Goal: Task Accomplishment & Management: Use online tool/utility

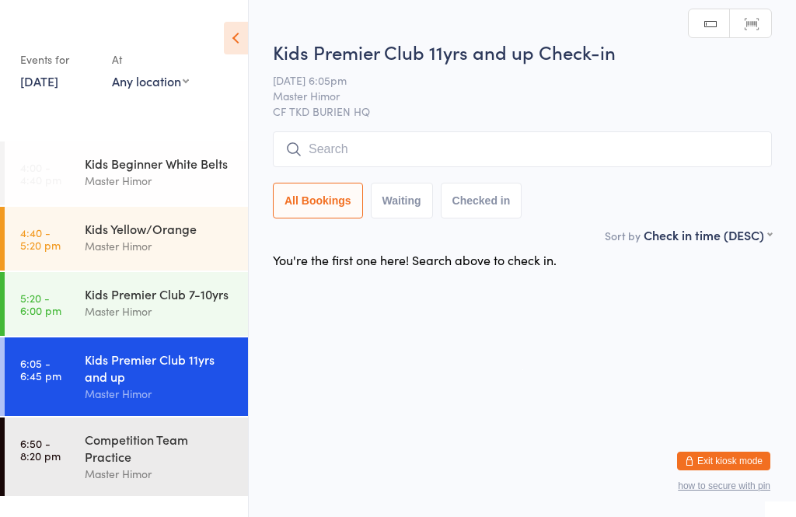
click at [165, 299] on div "Kids Premier Club 7-10yrs" at bounding box center [160, 293] width 150 height 17
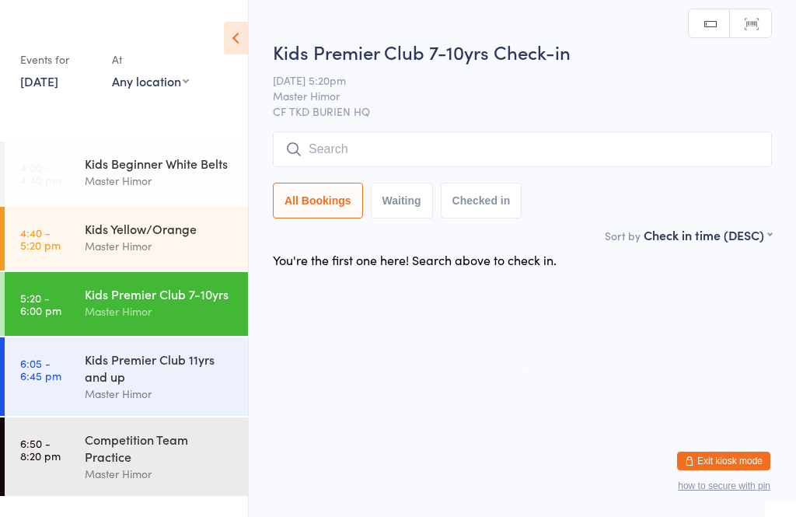
click at [415, 139] on input "search" at bounding box center [522, 149] width 499 height 36
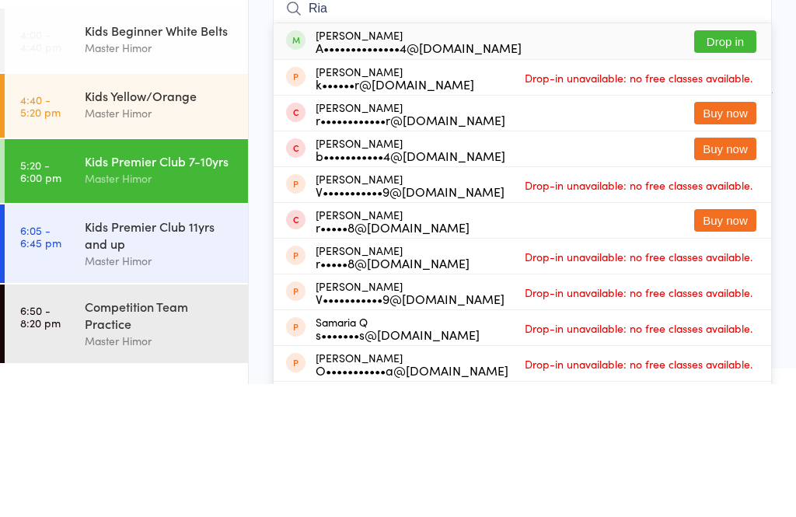
type input "Ria"
click at [729, 163] on button "Drop in" at bounding box center [726, 174] width 62 height 23
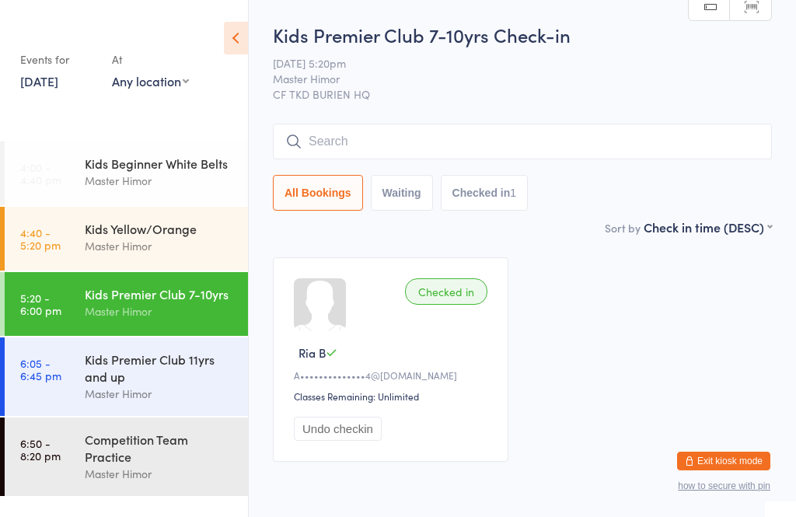
click at [189, 396] on div "Master Himor" at bounding box center [160, 394] width 150 height 18
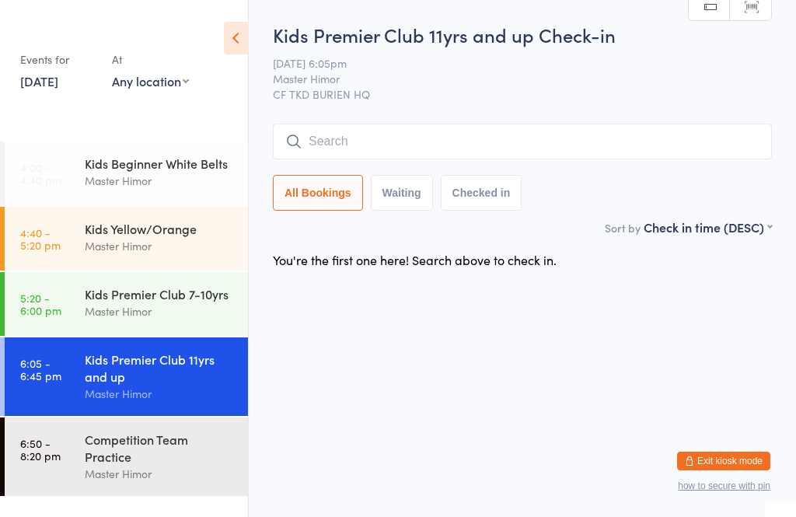
click at [402, 142] on input "search" at bounding box center [522, 142] width 499 height 36
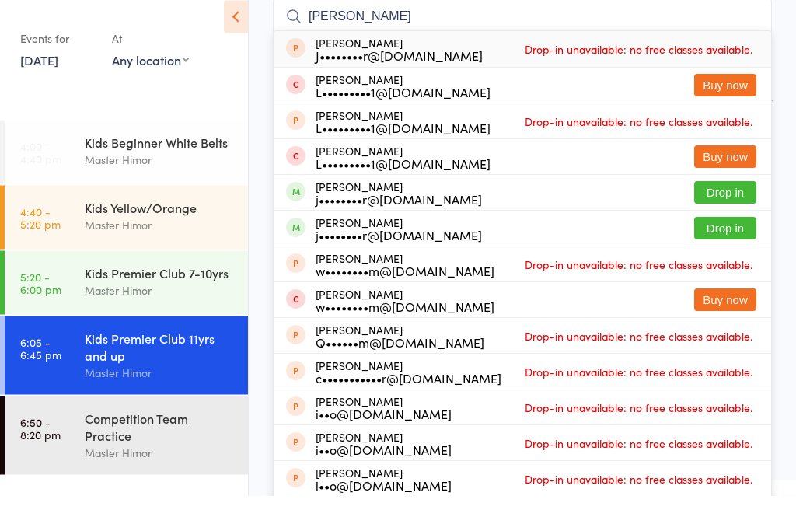
scroll to position [107, 0]
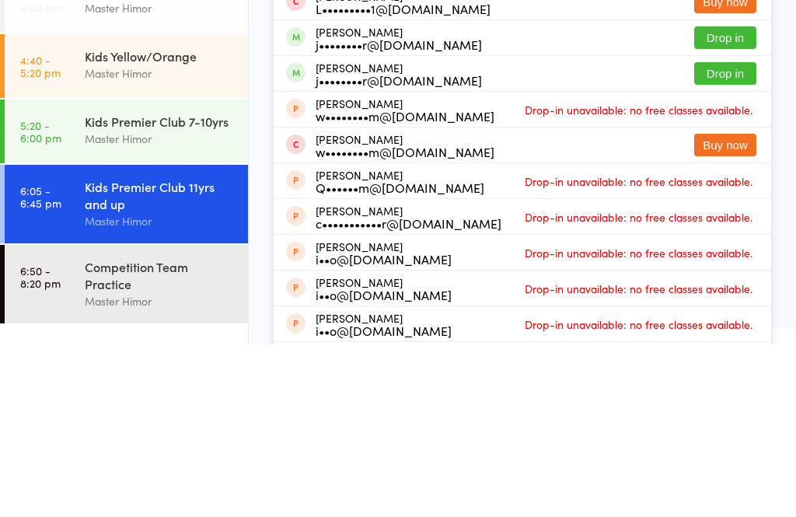
type input "[PERSON_NAME]"
click at [731, 199] on button "Drop in" at bounding box center [726, 210] width 62 height 23
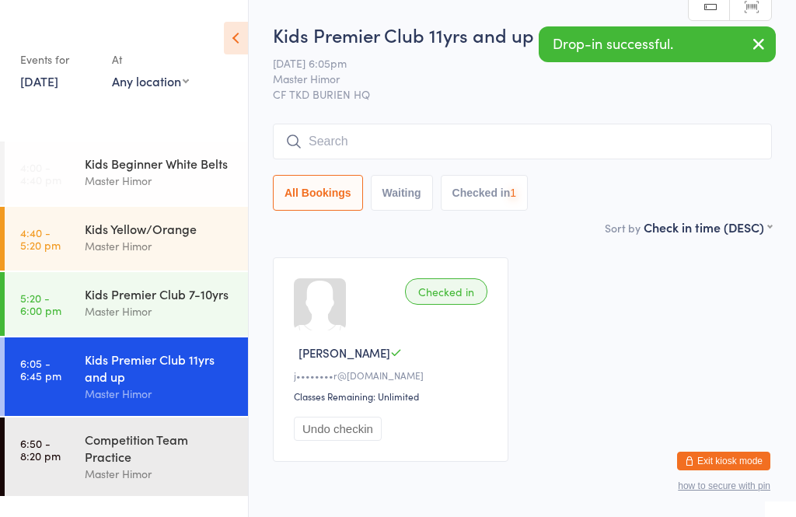
click at [431, 138] on input "search" at bounding box center [522, 142] width 499 height 36
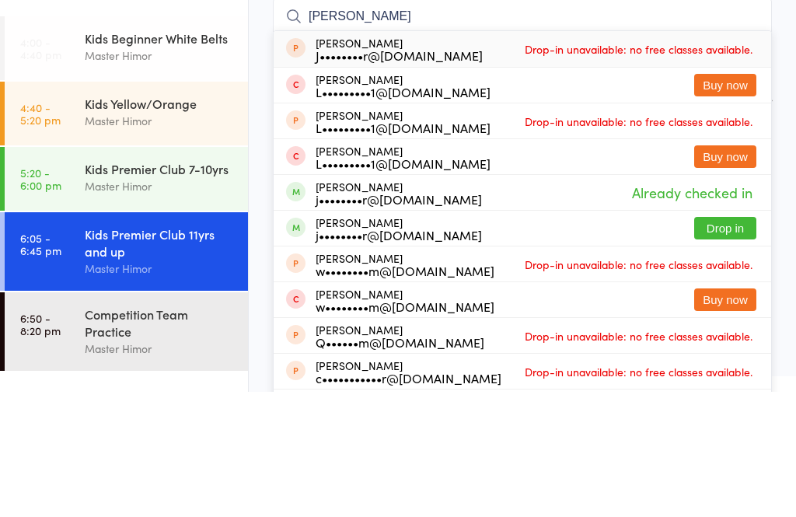
scroll to position [4, 0]
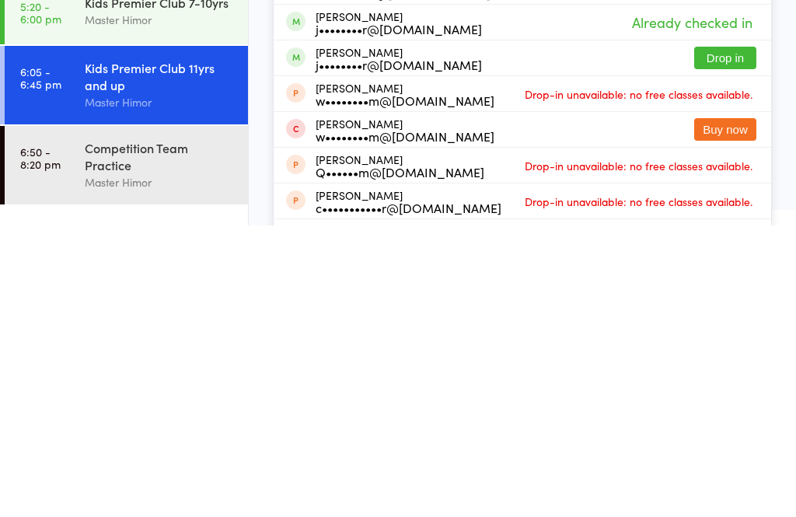
type input "[PERSON_NAME]"
click at [730, 338] on button "Drop in" at bounding box center [726, 349] width 62 height 23
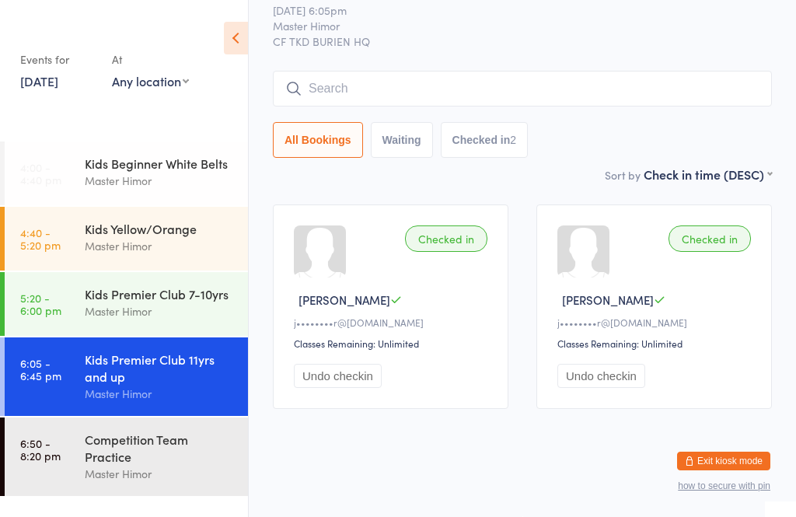
click at [454, 92] on input "search" at bounding box center [522, 89] width 499 height 36
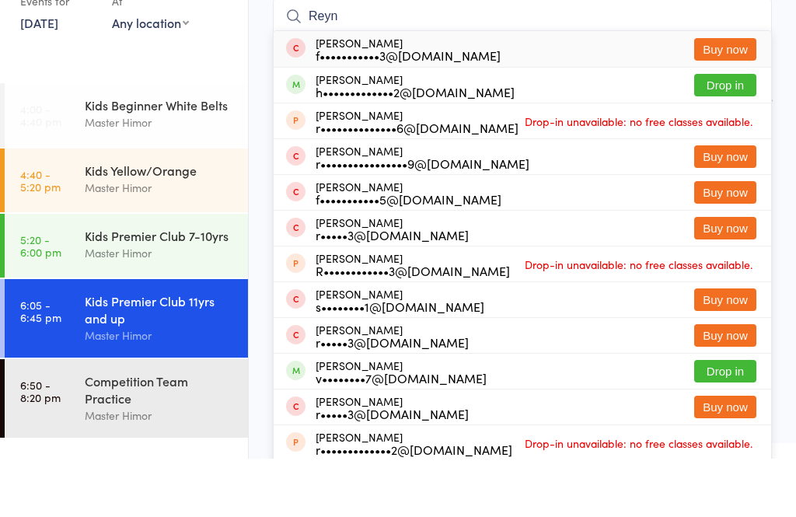
type input "Reyn"
click at [730, 132] on button "Drop in" at bounding box center [726, 143] width 62 height 23
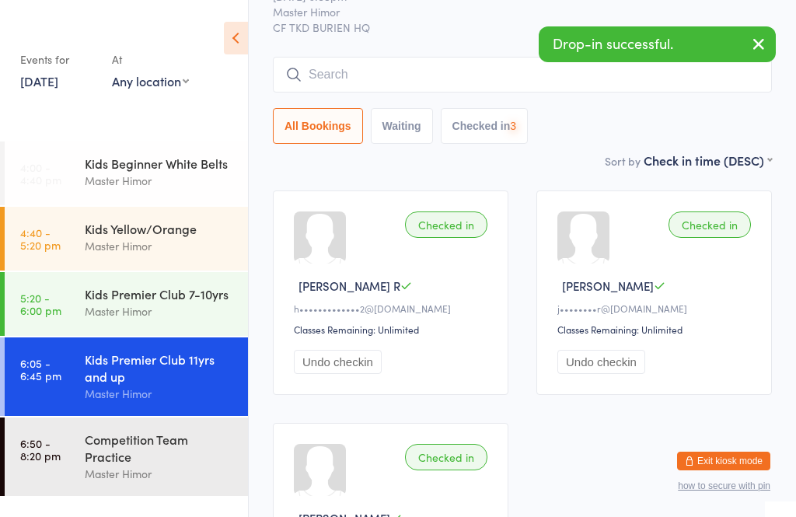
click at [163, 463] on div "Competition Team Practice" at bounding box center [160, 448] width 150 height 34
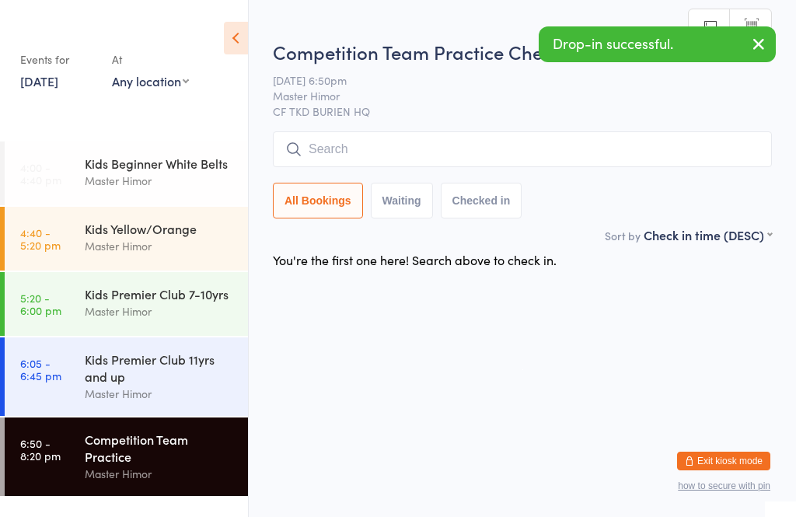
click at [516, 145] on input "search" at bounding box center [522, 149] width 499 height 36
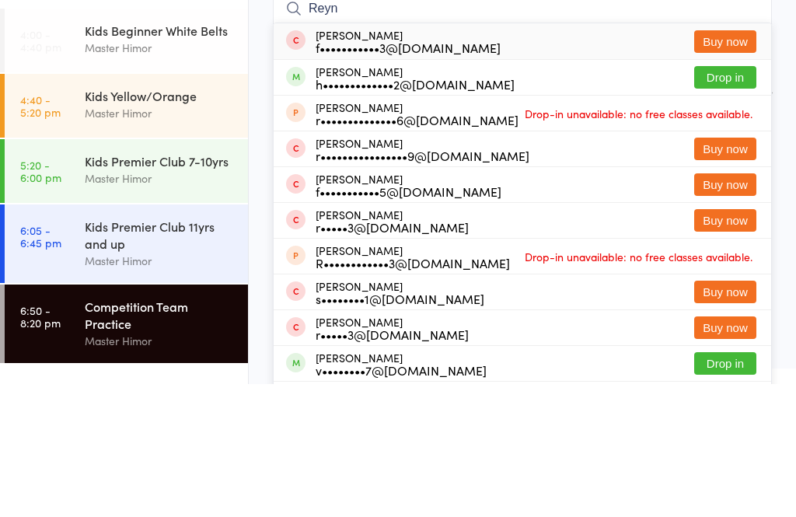
type input "Reyn"
click at [724, 199] on button "Drop in" at bounding box center [726, 210] width 62 height 23
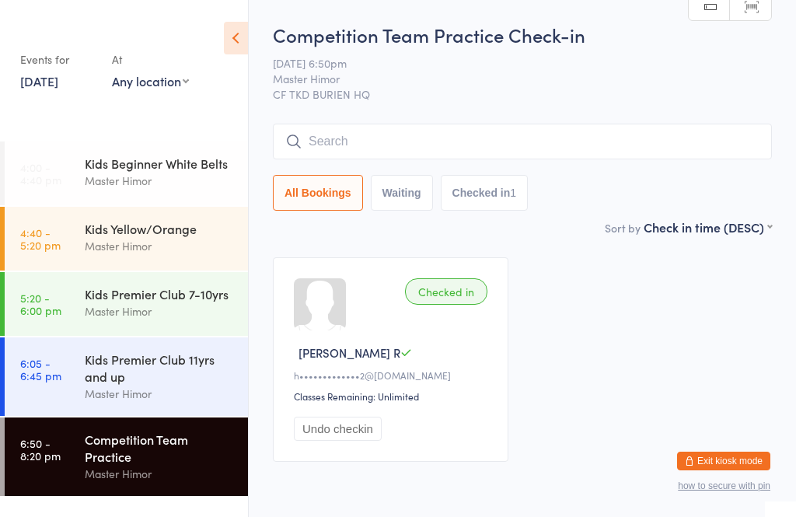
click at [183, 385] on div "Kids Premier Club 11yrs and up" at bounding box center [160, 368] width 150 height 34
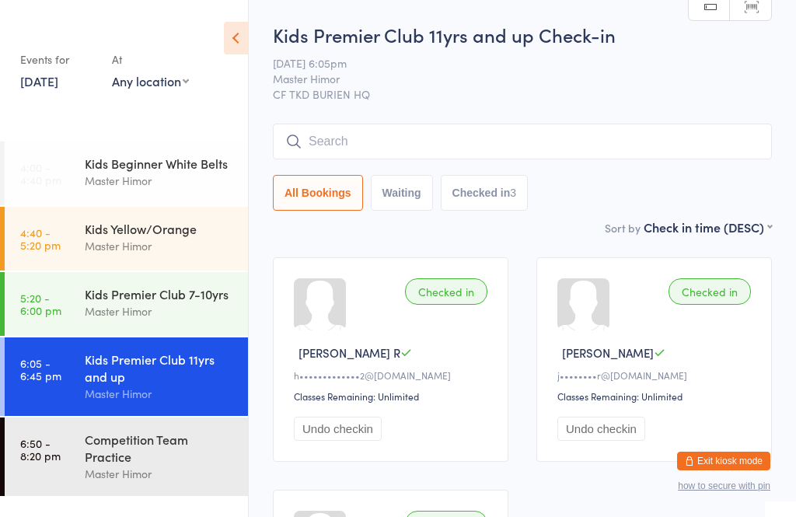
click at [491, 138] on input "search" at bounding box center [522, 142] width 499 height 36
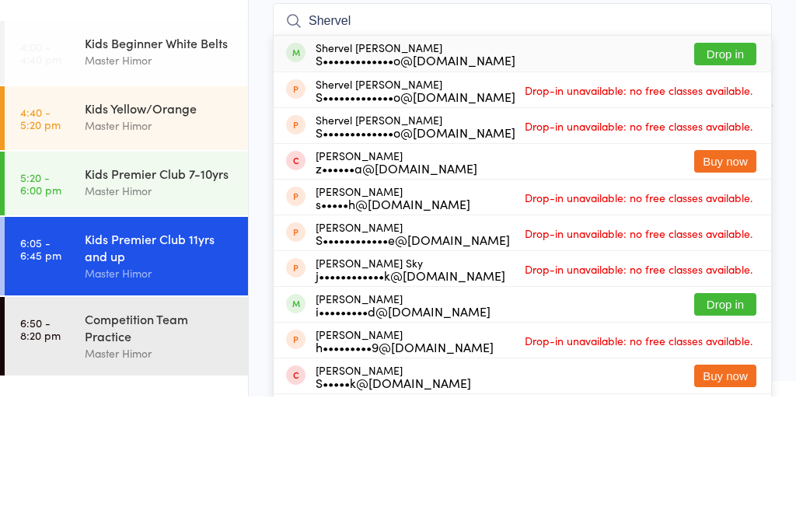
type input "Shervel"
click at [723, 163] on button "Drop in" at bounding box center [726, 174] width 62 height 23
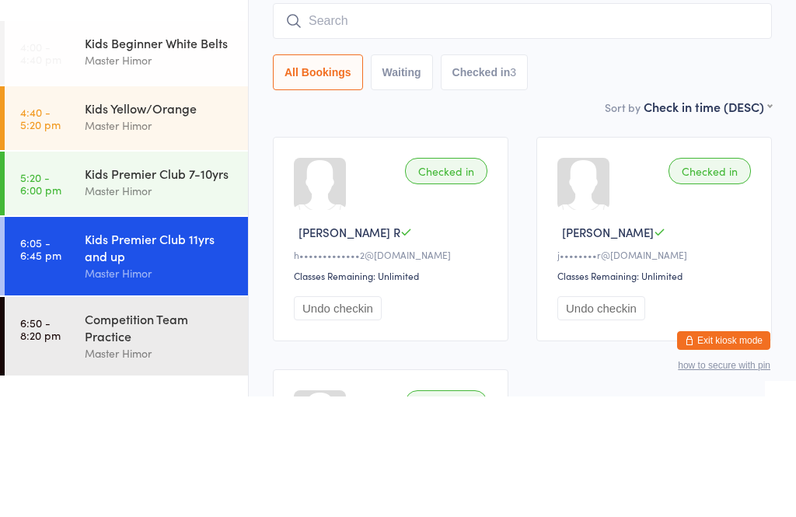
scroll to position [121, 0]
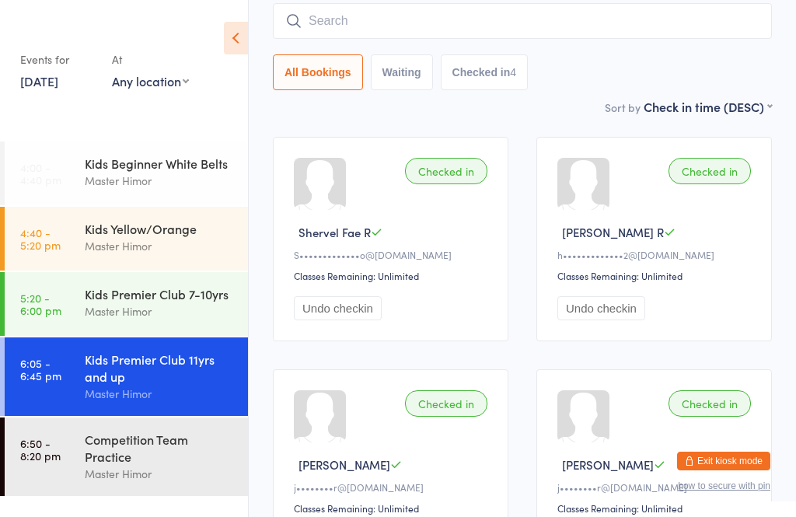
click at [432, 35] on input "search" at bounding box center [522, 21] width 499 height 36
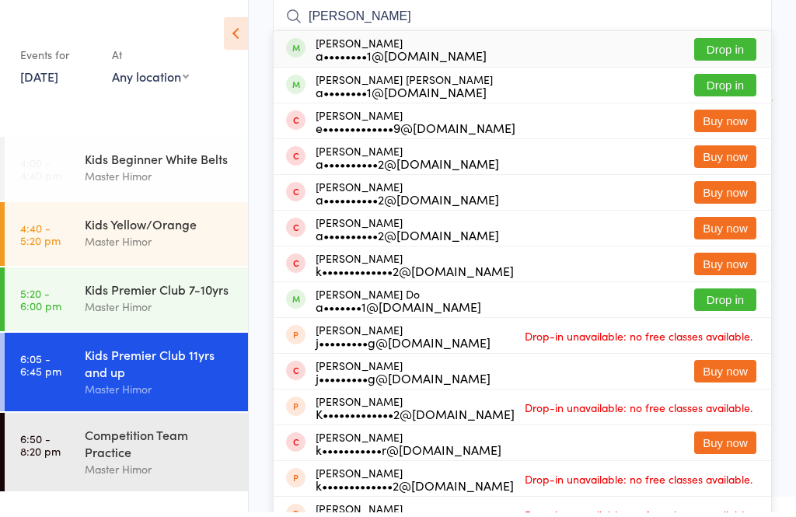
type input "[PERSON_NAME]"
click at [714, 93] on button "Drop in" at bounding box center [726, 90] width 62 height 23
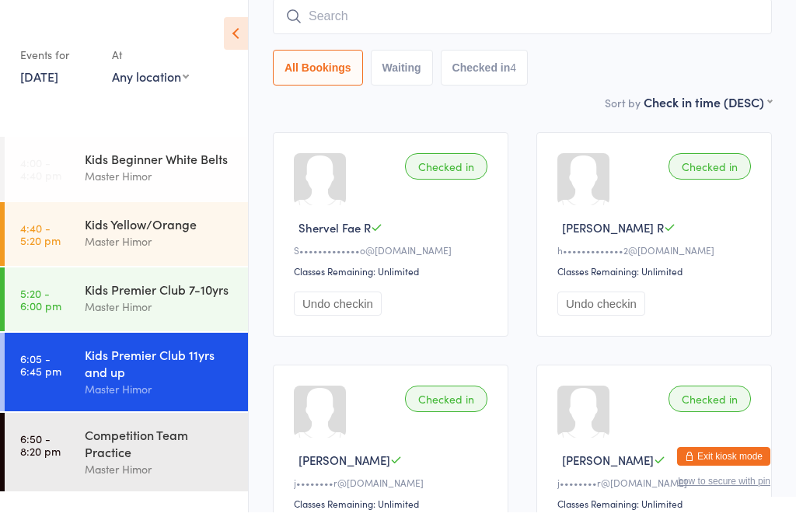
scroll to position [125, 0]
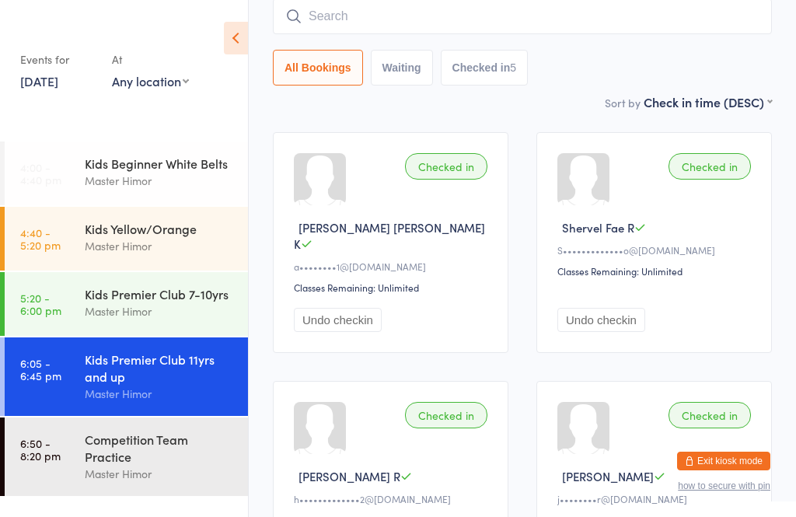
click at [443, 23] on input "search" at bounding box center [522, 16] width 499 height 36
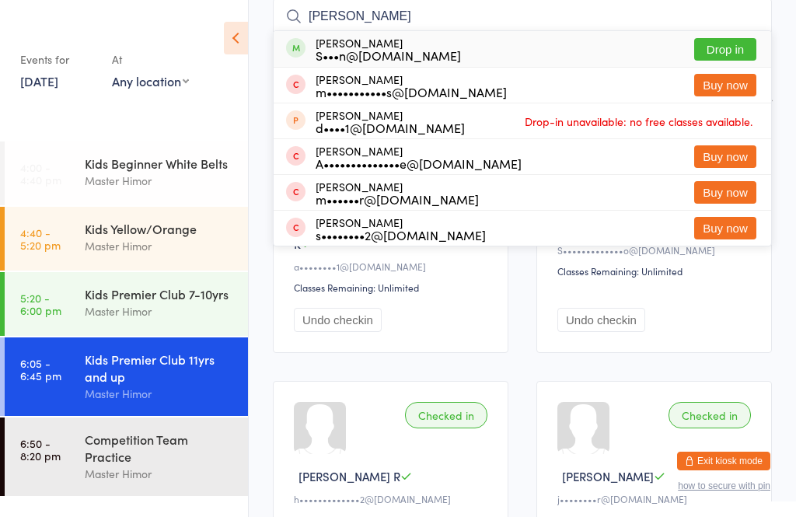
type input "[PERSON_NAME]"
click at [731, 56] on button "Drop in" at bounding box center [726, 49] width 62 height 23
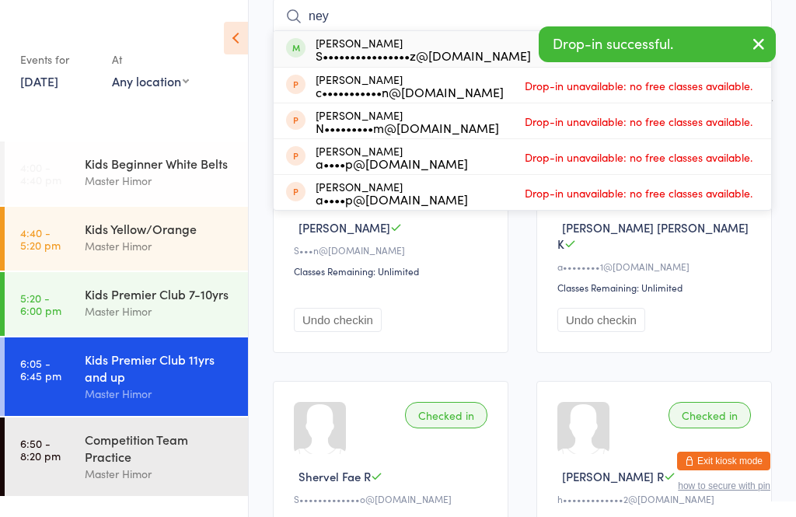
click at [762, 38] on icon "button" at bounding box center [759, 43] width 19 height 19
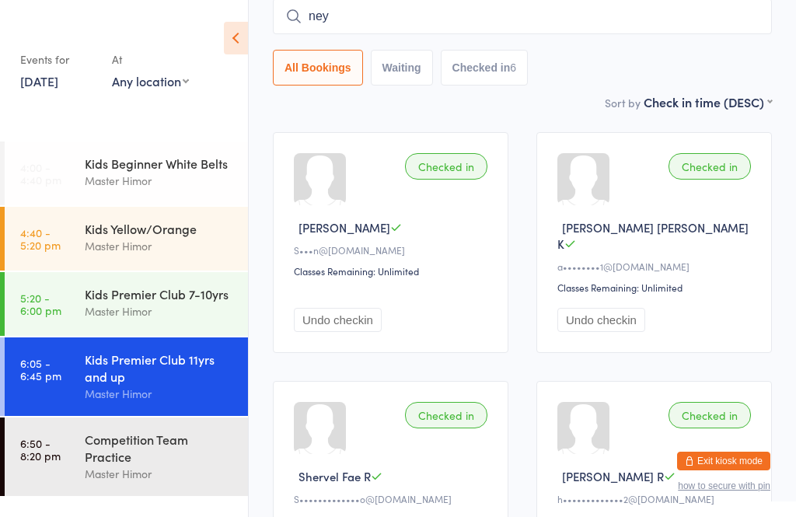
click at [734, 16] on input "ney" at bounding box center [522, 16] width 499 height 36
type input "ney"
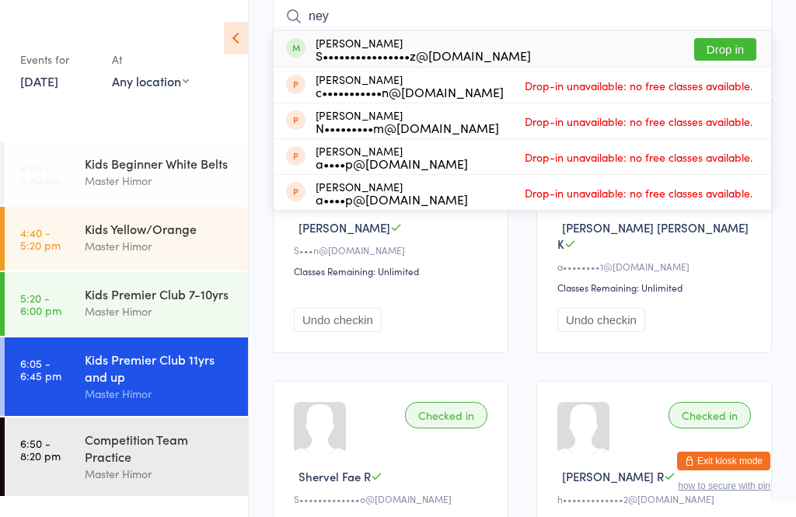
click at [735, 45] on button "Drop in" at bounding box center [726, 49] width 62 height 23
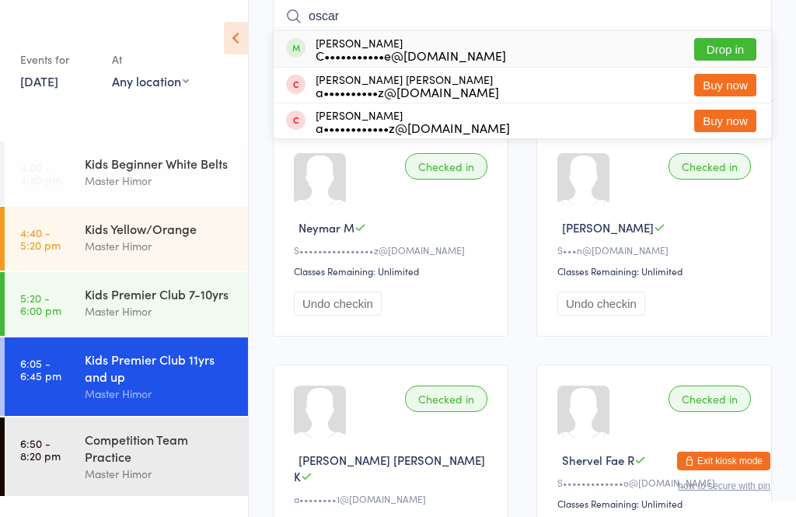
type input "oscar"
click at [708, 45] on button "Drop in" at bounding box center [726, 49] width 62 height 23
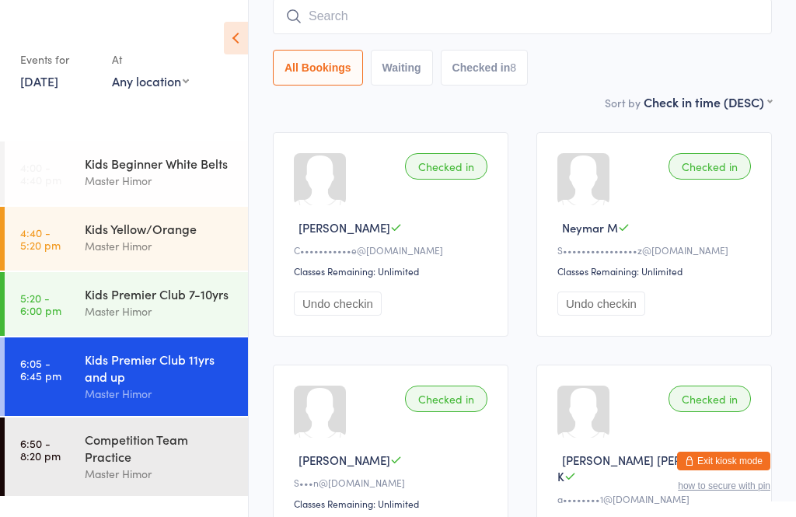
click at [380, 5] on input "search" at bounding box center [522, 16] width 499 height 36
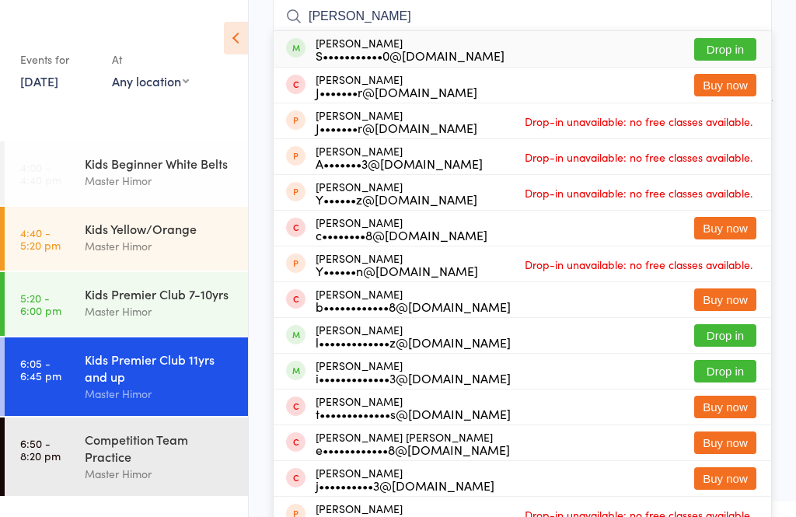
type input "[PERSON_NAME]"
click at [719, 48] on button "Drop in" at bounding box center [726, 49] width 62 height 23
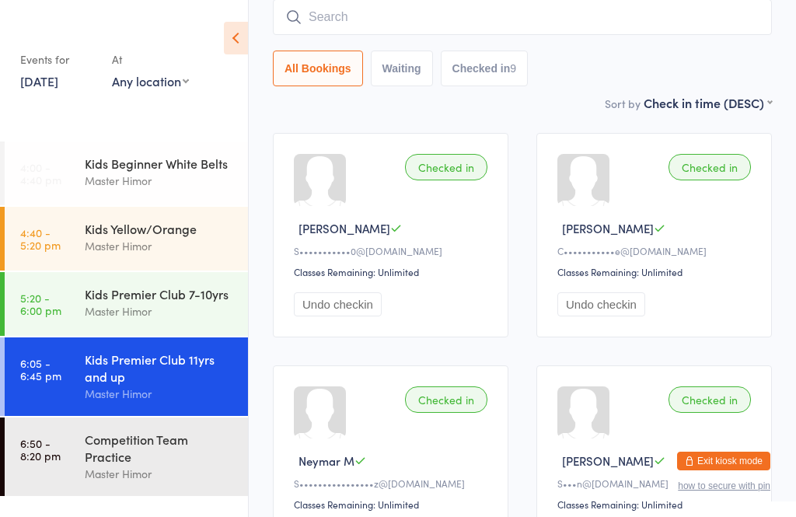
click at [468, 27] on input "search" at bounding box center [522, 17] width 499 height 36
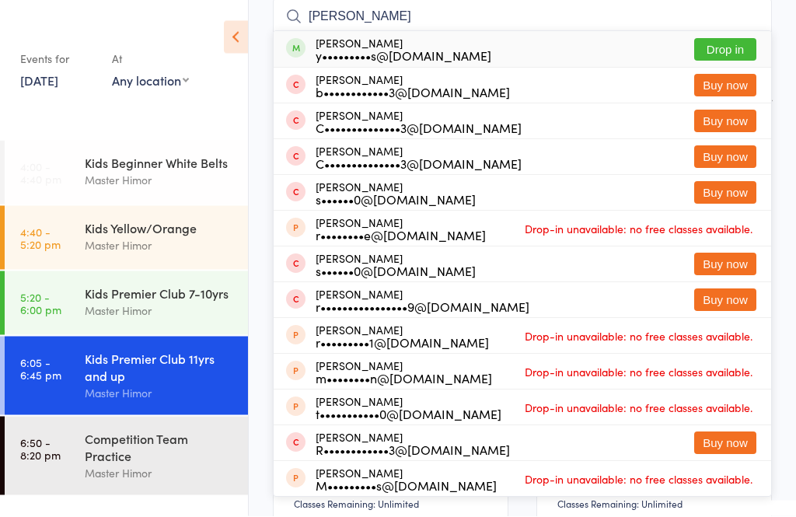
type input "[PERSON_NAME]"
click at [727, 52] on button "Drop in" at bounding box center [726, 51] width 62 height 23
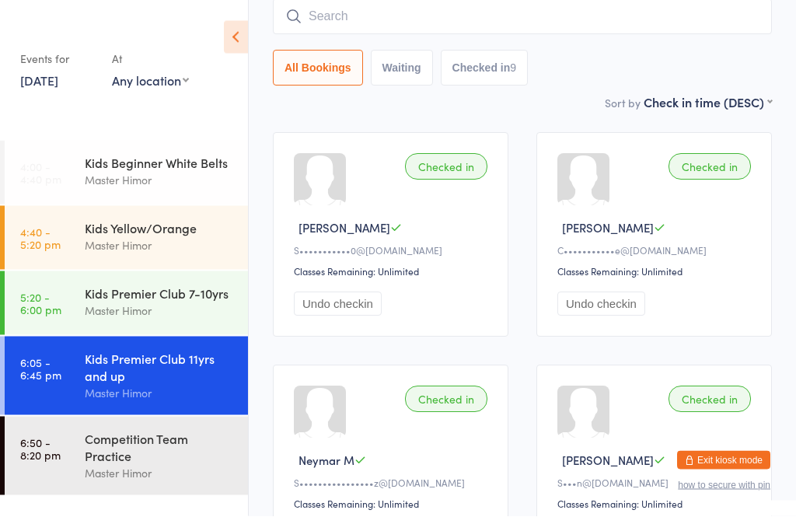
scroll to position [125, 0]
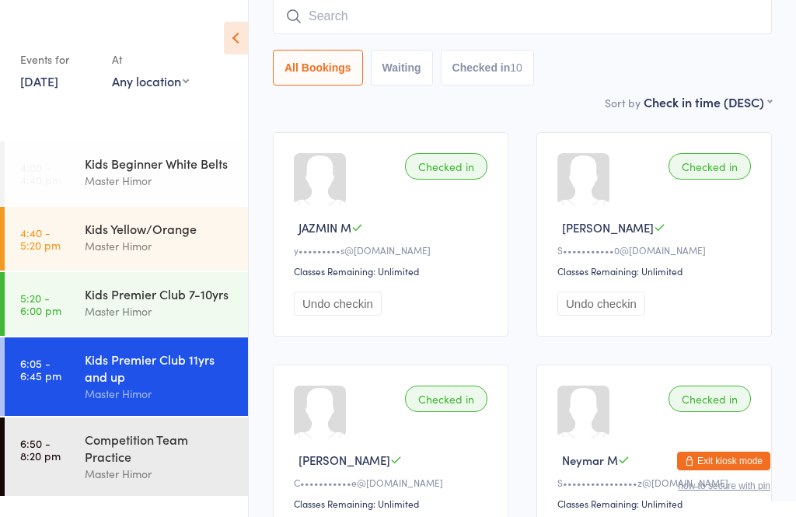
click at [702, 34] on input "search" at bounding box center [522, 16] width 499 height 36
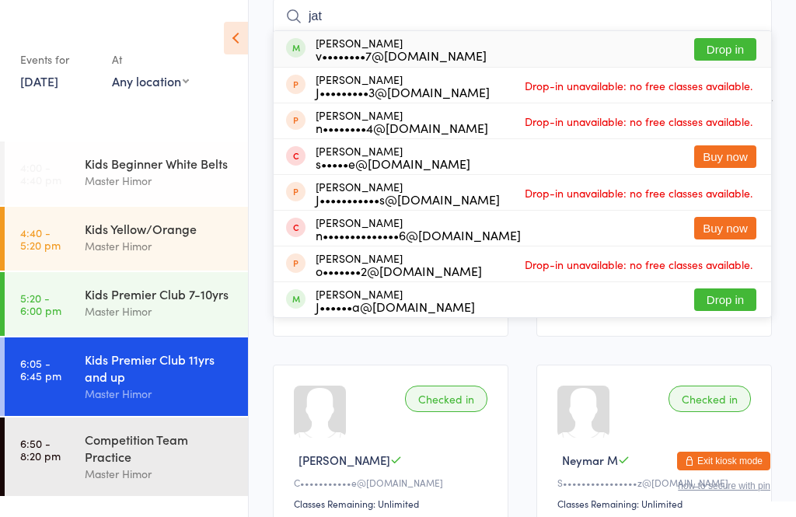
type input "jat"
click at [718, 47] on button "Drop in" at bounding box center [726, 49] width 62 height 23
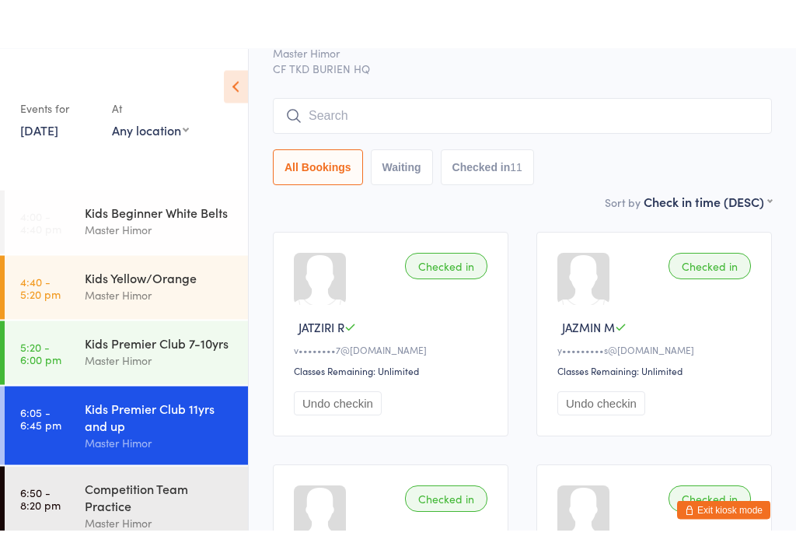
scroll to position [0, 0]
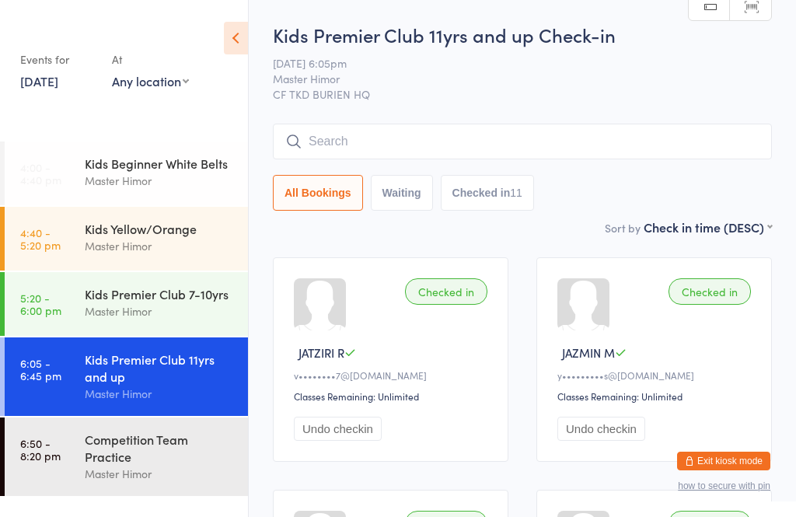
click at [628, 2] on html "You have now entered Kiosk Mode. Members will be able to check themselves in us…" at bounding box center [398, 258] width 796 height 517
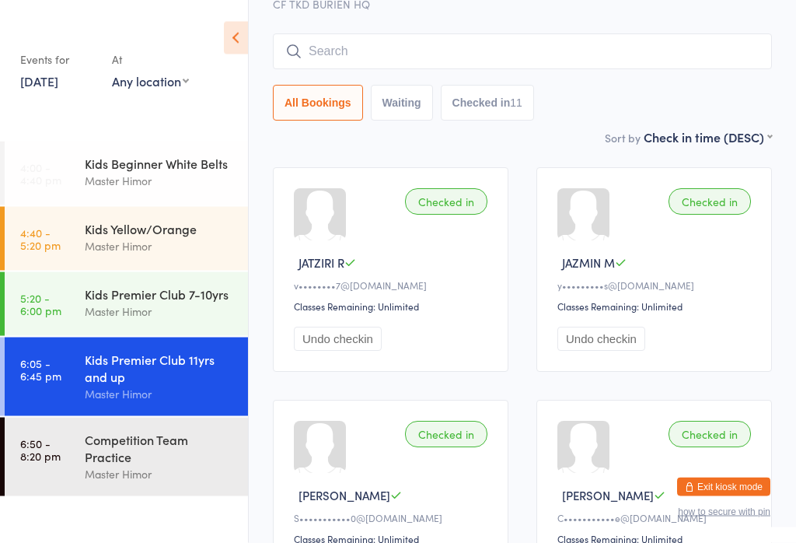
scroll to position [87, 0]
